Goal: Transaction & Acquisition: Purchase product/service

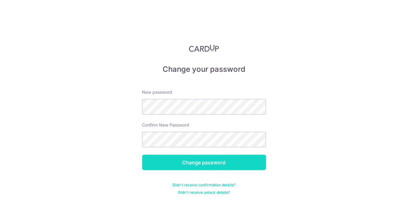
click at [257, 163] on input "Change password" at bounding box center [204, 162] width 124 height 15
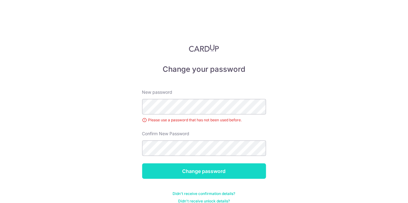
click at [255, 164] on input "Change password" at bounding box center [204, 171] width 124 height 15
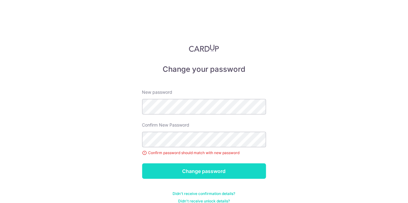
click at [254, 164] on input "Change password" at bounding box center [204, 171] width 124 height 15
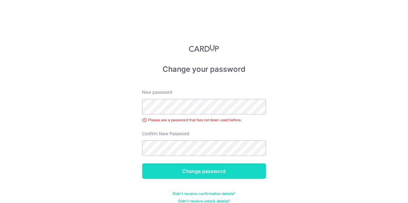
click at [241, 164] on input "Change password" at bounding box center [204, 171] width 124 height 15
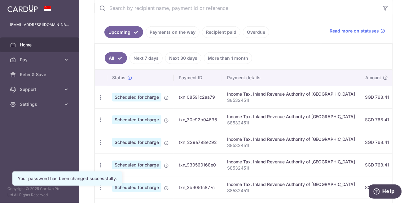
scroll to position [122, 0]
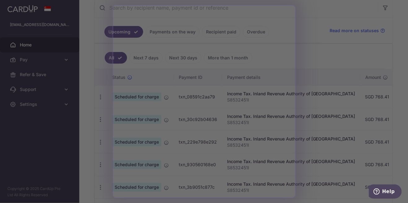
click at [303, 7] on div at bounding box center [206, 102] width 412 height 205
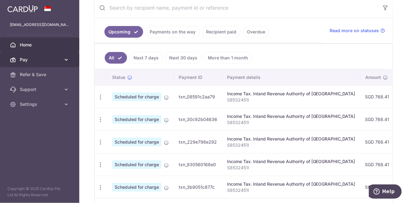
click at [22, 57] on span "Pay" at bounding box center [40, 60] width 41 height 6
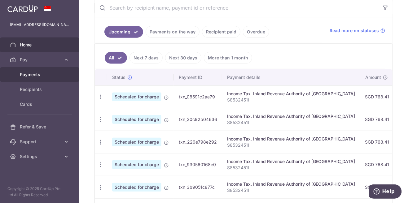
click at [35, 77] on span "Payments" at bounding box center [40, 75] width 41 height 6
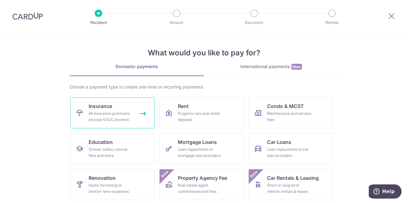
click at [132, 119] on div "All insurance premiums (except NTUC Income)" at bounding box center [111, 117] width 45 height 12
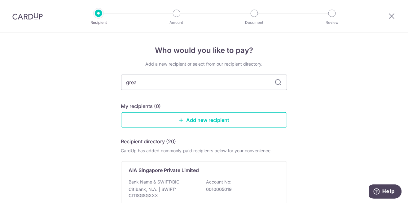
type input "great"
click at [246, 167] on div "The Great Eastern Life Assurance Co Ltd" at bounding box center [200, 170] width 143 height 7
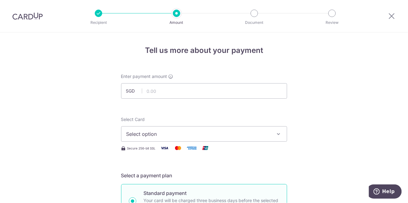
click at [251, 135] on span "Select option" at bounding box center [198, 133] width 144 height 7
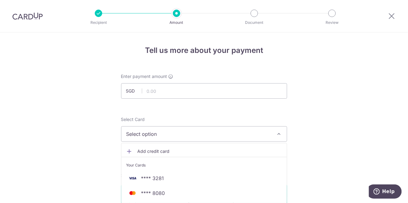
click at [197, 179] on span "**** 3281" at bounding box center [204, 178] width 156 height 7
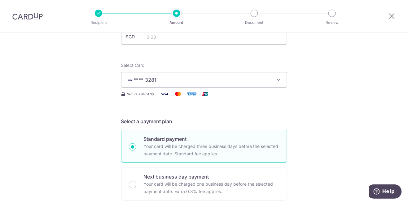
scroll to position [54, 0]
click at [233, 41] on input "text" at bounding box center [204, 36] width 166 height 15
type input "5,975.60"
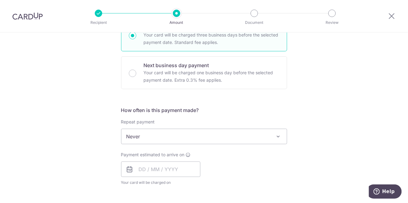
scroll to position [191, 0]
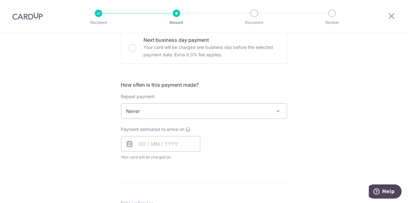
click at [283, 112] on span "Never" at bounding box center [203, 111] width 165 height 15
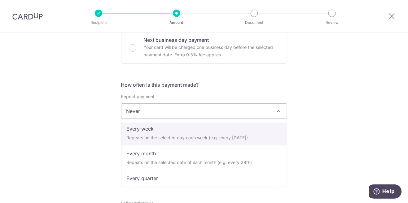
scroll to position [29, 0]
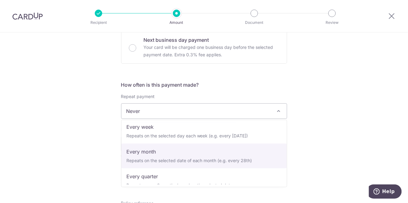
select select "3"
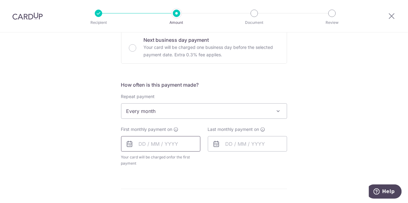
click at [178, 146] on input "text" at bounding box center [160, 143] width 79 height 15
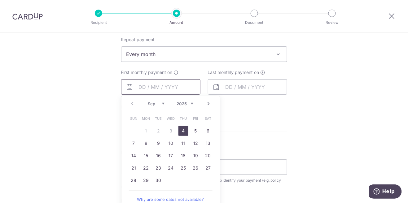
scroll to position [249, 0]
click at [207, 157] on link "20" at bounding box center [208, 155] width 10 height 10
type input "20/09/2025"
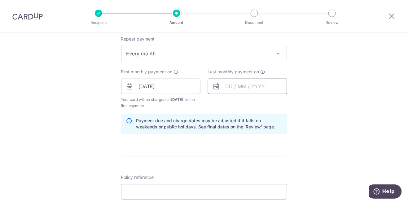
click at [266, 87] on input "text" at bounding box center [247, 86] width 79 height 15
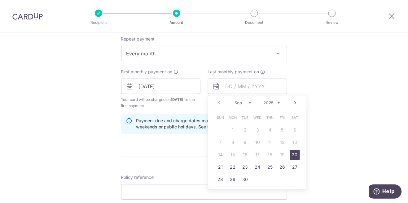
click at [276, 101] on select "2025 2026 2027 2028 2029 2030 2031 2032 2033 2034 2035" at bounding box center [272, 103] width 16 height 5
click at [219, 166] on link "20" at bounding box center [221, 168] width 10 height 10
type input "[DATE]"
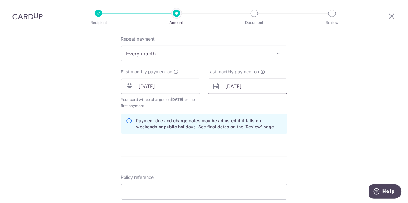
scroll to position [247, 0]
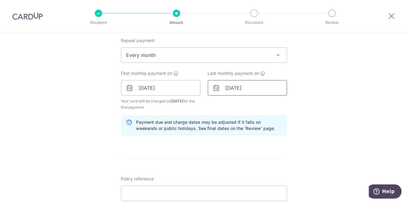
click at [248, 85] on input "[DATE]" at bounding box center [247, 87] width 79 height 15
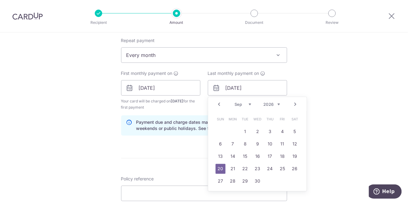
click at [219, 169] on link "20" at bounding box center [221, 169] width 10 height 10
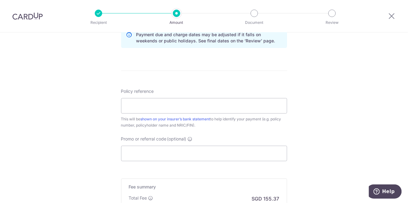
scroll to position [337, 0]
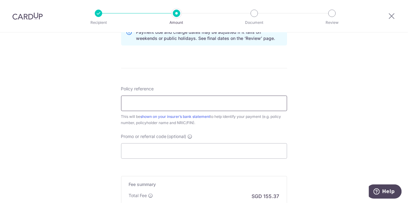
click at [247, 103] on input "Policy reference" at bounding box center [204, 103] width 166 height 15
click at [154, 98] on input "Policy reference" at bounding box center [204, 103] width 166 height 15
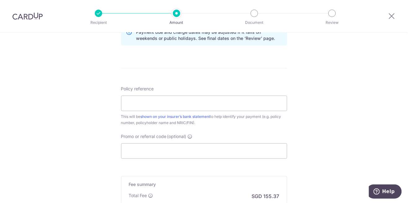
click at [224, 101] on input "Policy reference" at bounding box center [204, 103] width 166 height 15
click at [224, 100] on input "024628527" at bounding box center [204, 103] width 166 height 15
click at [218, 110] on input "0246285987" at bounding box center [204, 103] width 166 height 15
type input "0246285987"
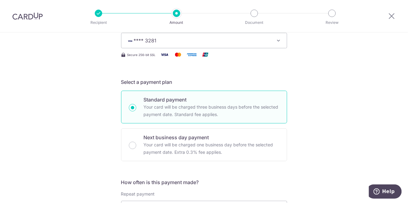
scroll to position [93, 0]
click at [390, 17] on icon at bounding box center [391, 16] width 7 height 8
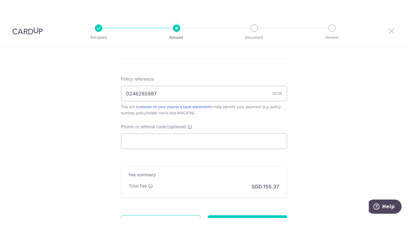
scroll to position [391, 0]
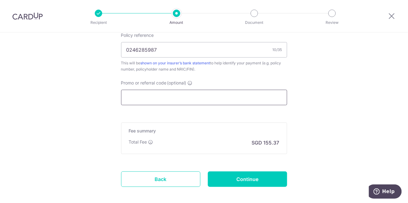
click at [205, 97] on input "Promo or referral code (optional)" at bounding box center [204, 97] width 166 height 15
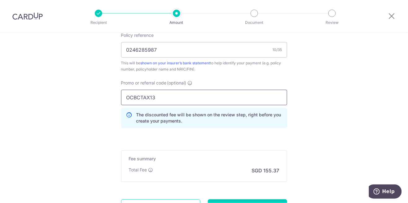
type input "OCBCTAX13"
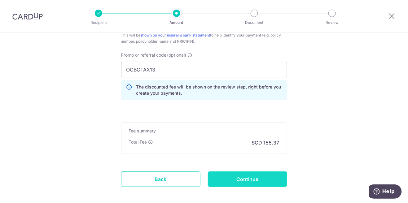
click at [244, 183] on input "Continue" at bounding box center [247, 179] width 79 height 15
type input "Create Schedule"
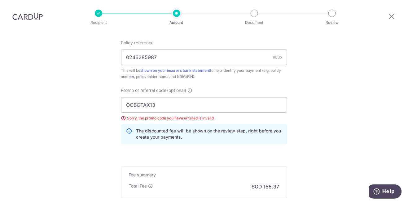
scroll to position [353, 0]
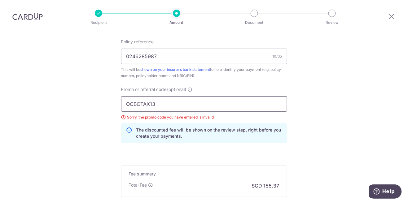
click at [198, 96] on input "OCBCTAX13" at bounding box center [204, 103] width 166 height 15
type input "O"
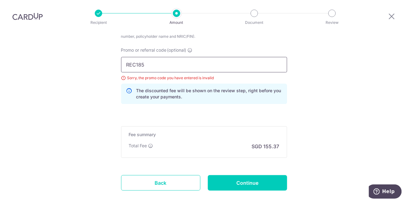
scroll to position [393, 0]
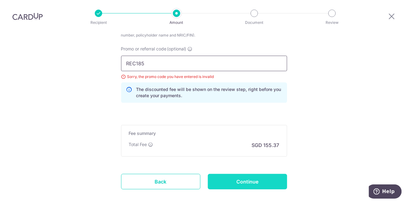
type input "REC185"
click at [272, 174] on input "Continue" at bounding box center [247, 181] width 79 height 15
type input "Update Schedule"
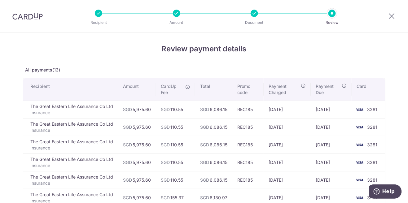
scroll to position [1, 0]
click at [188, 89] on icon at bounding box center [187, 87] width 5 height 5
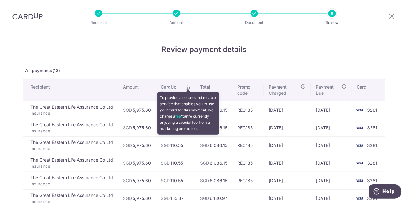
click at [192, 86] on th "CardUp Fee" at bounding box center [175, 90] width 39 height 22
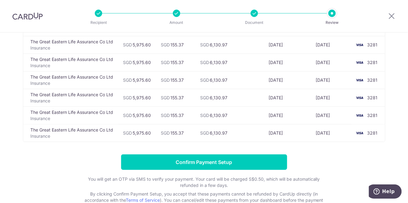
scroll to position [203, 0]
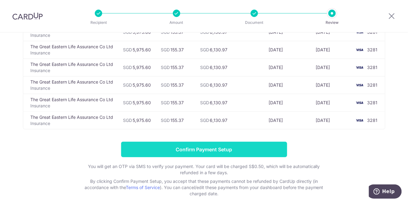
click at [273, 147] on input "Confirm Payment Setup" at bounding box center [204, 149] width 166 height 15
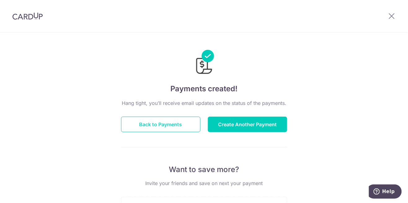
click at [166, 121] on button "Back to Payments" at bounding box center [160, 124] width 79 height 15
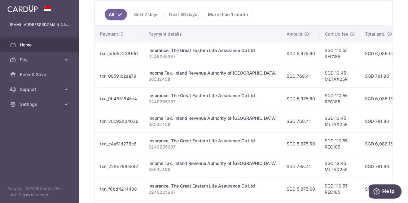
scroll to position [0, 78]
click at [232, 15] on link "More than 1 month" at bounding box center [228, 15] width 48 height 12
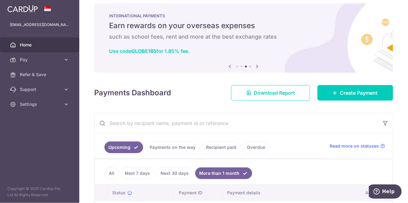
scroll to position [0, 0]
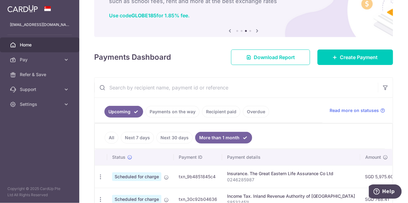
click at [181, 112] on link "Payments on the way" at bounding box center [173, 112] width 54 height 12
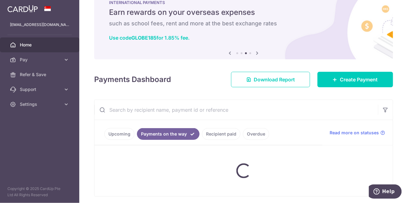
scroll to position [42, 0]
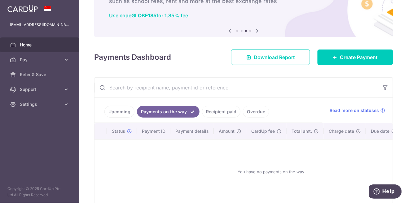
click at [218, 112] on link "Recipient paid" at bounding box center [221, 112] width 38 height 12
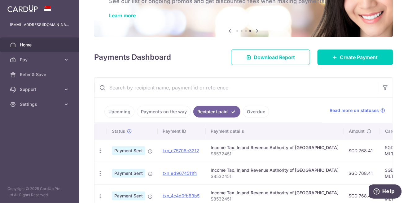
click at [119, 110] on link "Upcoming" at bounding box center [119, 112] width 30 height 12
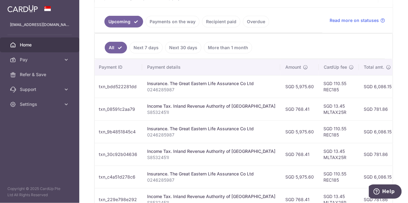
scroll to position [129, 0]
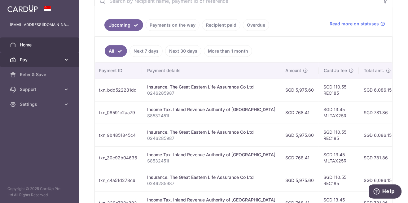
click at [56, 66] on link "Pay" at bounding box center [39, 59] width 79 height 15
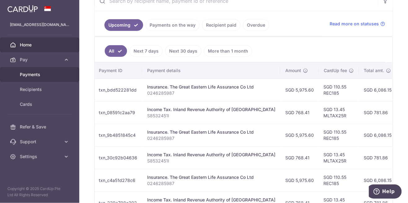
click at [59, 76] on span "Payments" at bounding box center [40, 75] width 41 height 6
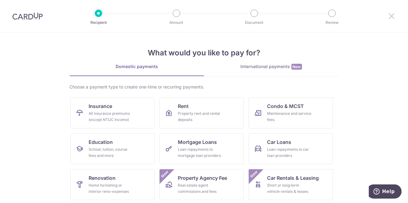
click at [393, 13] on icon at bounding box center [391, 16] width 7 height 8
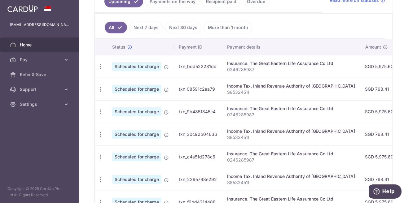
scroll to position [146, 0]
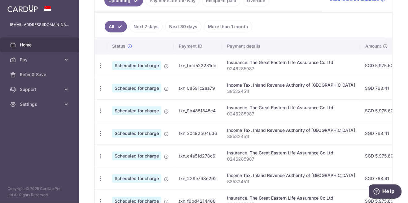
click at [148, 65] on span "Scheduled for charge" at bounding box center [136, 65] width 49 height 9
click at [130, 44] on icon at bounding box center [129, 46] width 5 height 5
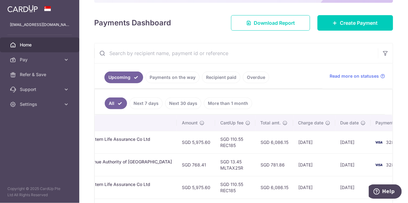
scroll to position [69, 0]
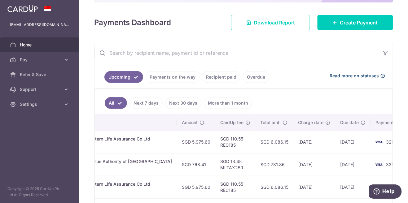
click at [365, 78] on span "Read more on statuses" at bounding box center [354, 76] width 49 height 6
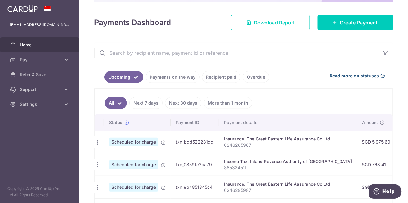
scroll to position [0, 0]
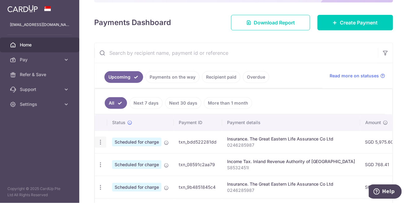
click at [97, 143] on icon "button" at bounding box center [100, 142] width 7 height 7
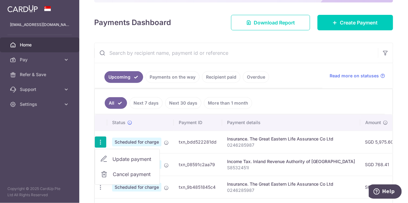
click at [142, 172] on span "Cancel payment" at bounding box center [134, 174] width 42 height 7
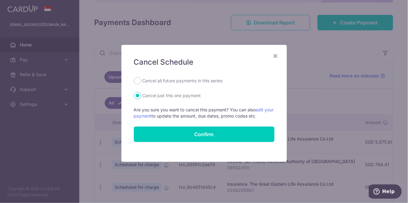
click at [215, 84] on label "Cancel all future payments in this series" at bounding box center [183, 80] width 80 height 7
click at [141, 84] on input "Cancel all future payments in this series" at bounding box center [137, 80] width 7 height 7
radio input "true"
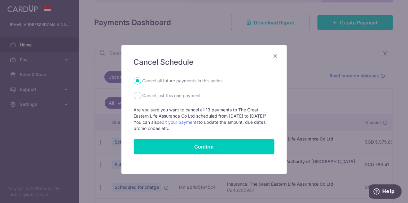
click at [231, 148] on button "Confirm" at bounding box center [204, 146] width 141 height 15
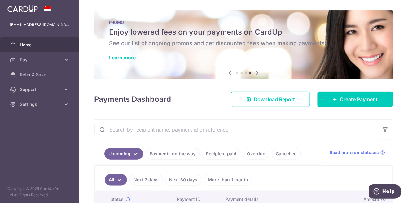
click at [351, 103] on span "Create Payment" at bounding box center [359, 99] width 38 height 7
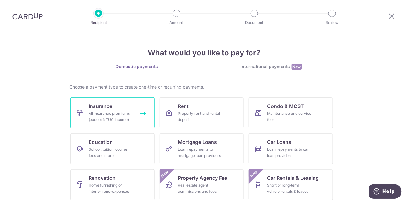
click at [138, 113] on link "Insurance All insurance premiums (except NTUC Income)" at bounding box center [112, 113] width 84 height 31
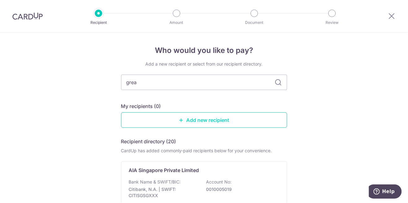
type input "great"
click at [257, 165] on div "The Great Eastern Life Assurance Co Ltd Bank Name & SWIFT/BIC: Oversea Chinese …" at bounding box center [204, 191] width 166 height 60
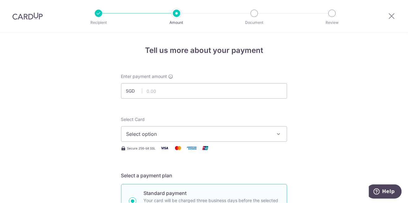
click at [275, 129] on button "Select option" at bounding box center [204, 133] width 166 height 15
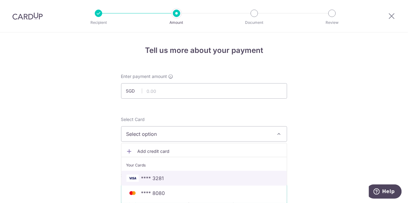
click at [242, 175] on span "**** 3281" at bounding box center [204, 178] width 156 height 7
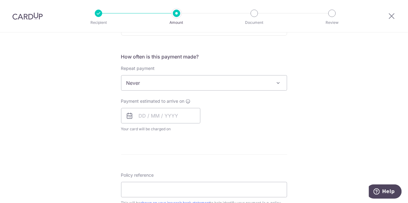
scroll to position [219, 0]
click at [276, 85] on span at bounding box center [278, 83] width 7 height 7
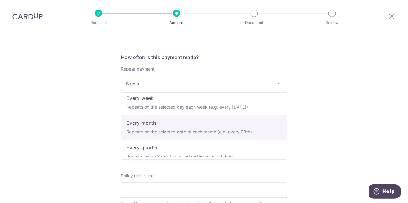
scroll to position [0, 0]
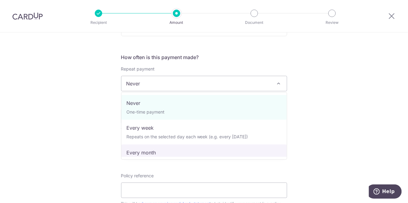
click at [309, 120] on div "Tell us more about your payment Enter payment amount SGD Select Card **** 3281 …" at bounding box center [204, 94] width 408 height 560
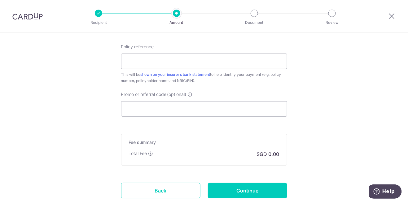
scroll to position [349, 0]
